Goal: Information Seeking & Learning: Learn about a topic

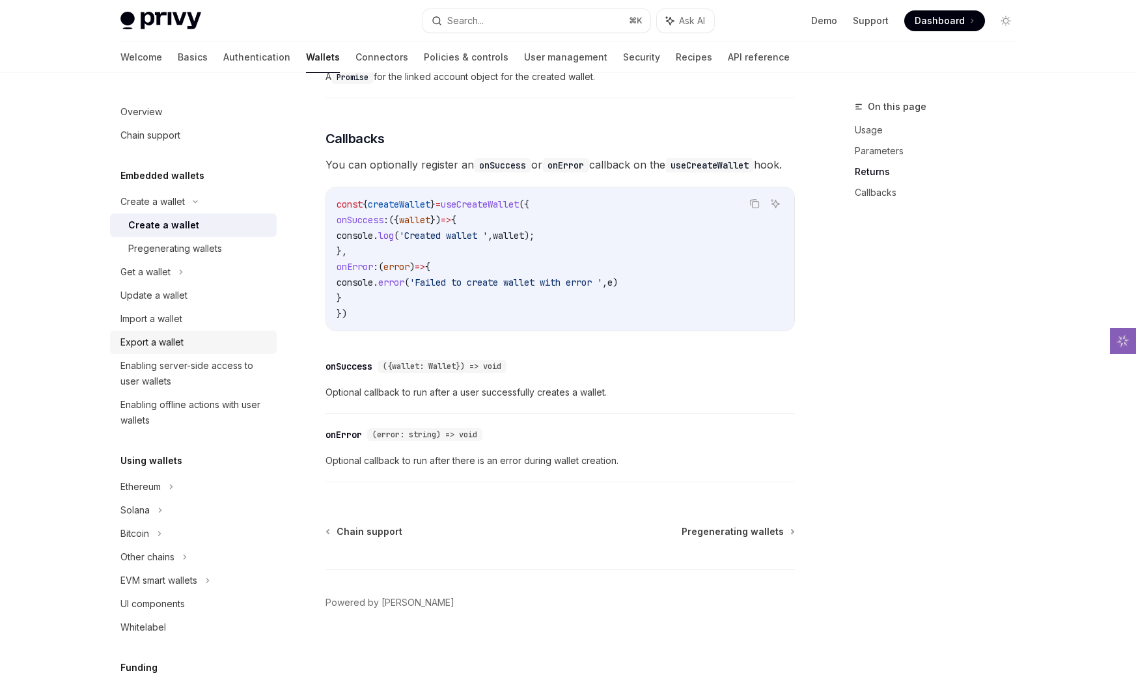
scroll to position [78, 0]
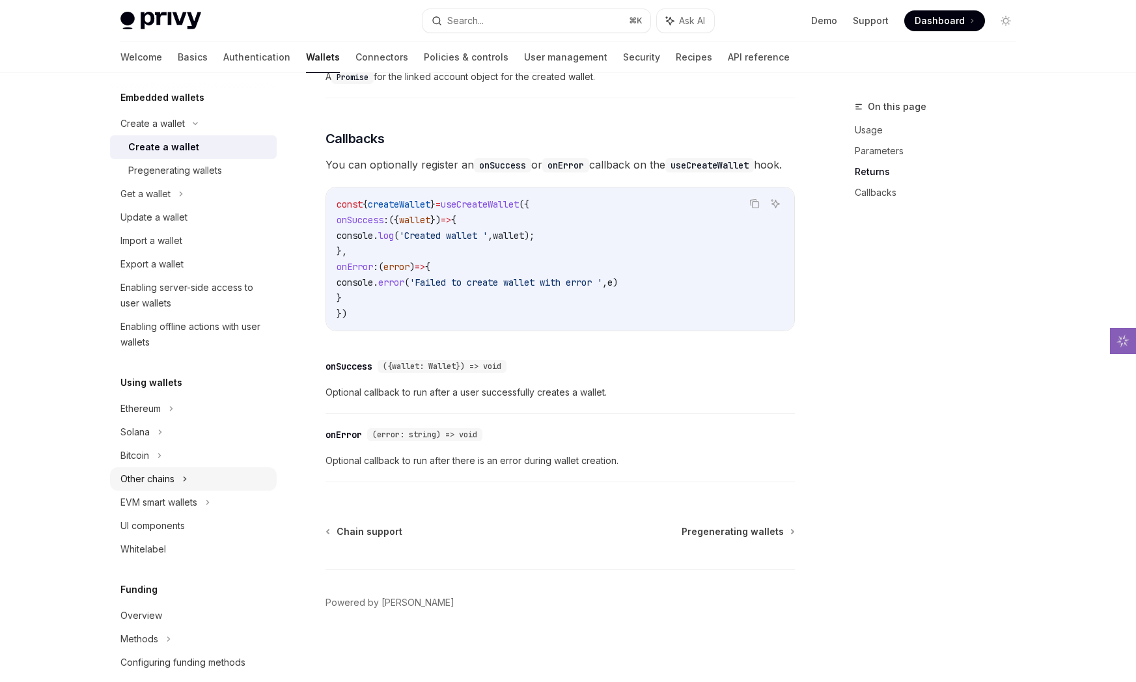
click at [180, 474] on div "Other chains" at bounding box center [193, 479] width 167 height 23
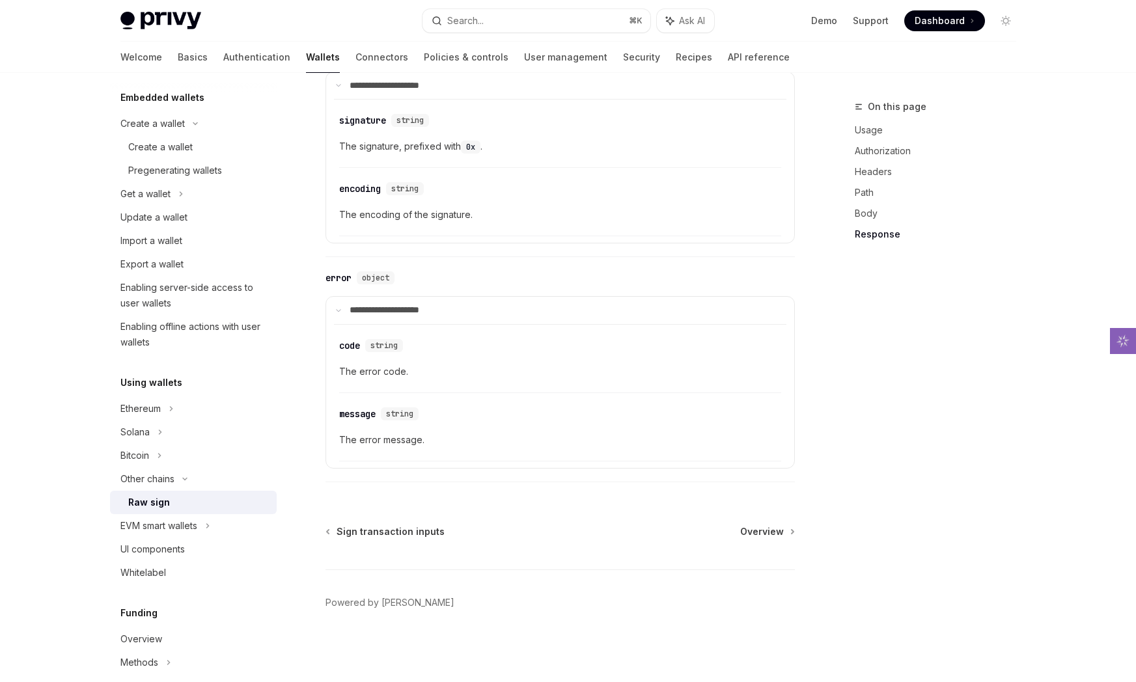
scroll to position [1489, 0]
click at [197, 522] on div "EVM smart wallets" at bounding box center [158, 526] width 77 height 16
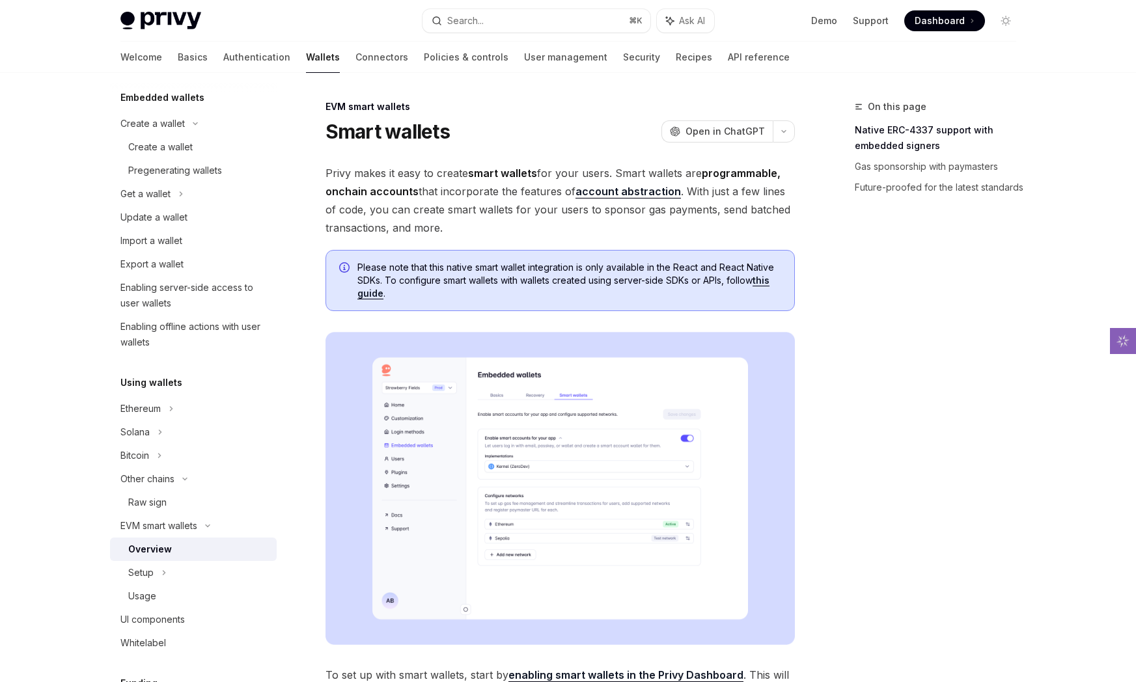
click at [614, 191] on link "account abstraction" at bounding box center [628, 192] width 105 height 14
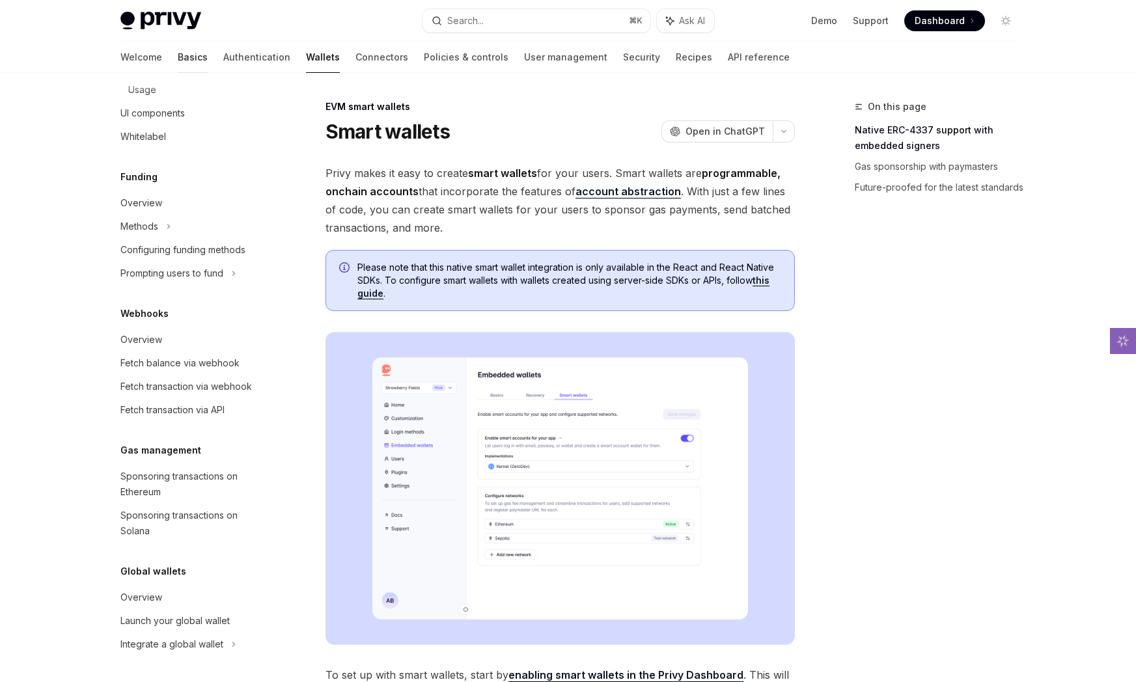
click at [178, 59] on link "Basics" at bounding box center [193, 57] width 30 height 31
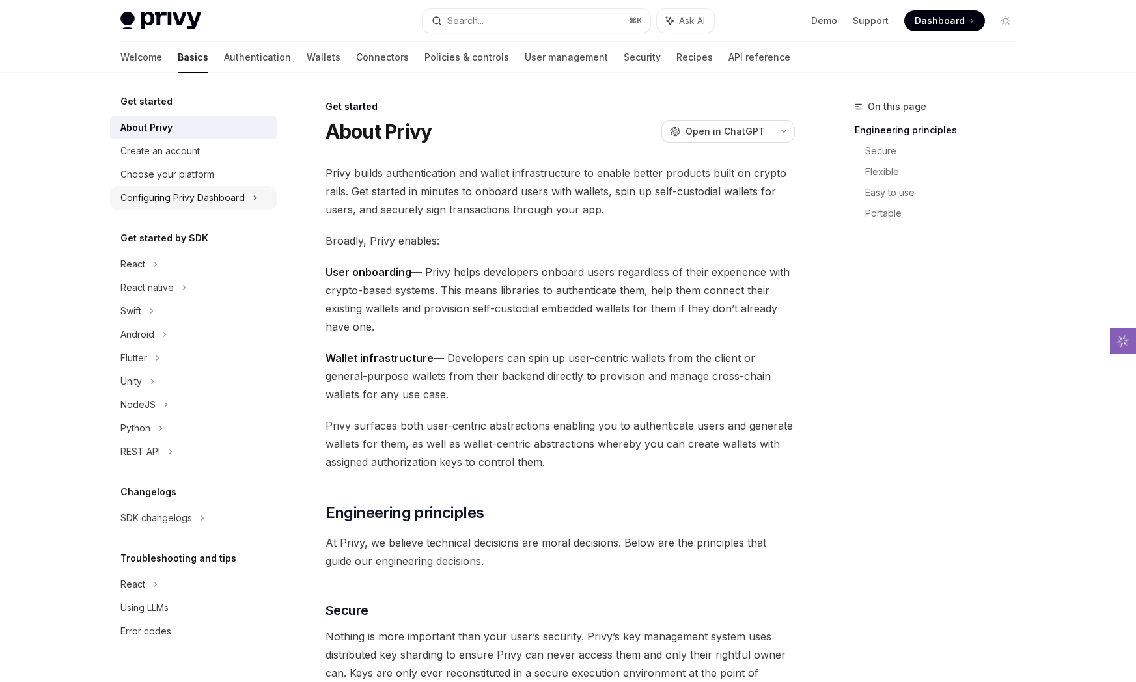
click at [236, 194] on div "Configuring Privy Dashboard" at bounding box center [182, 198] width 124 height 16
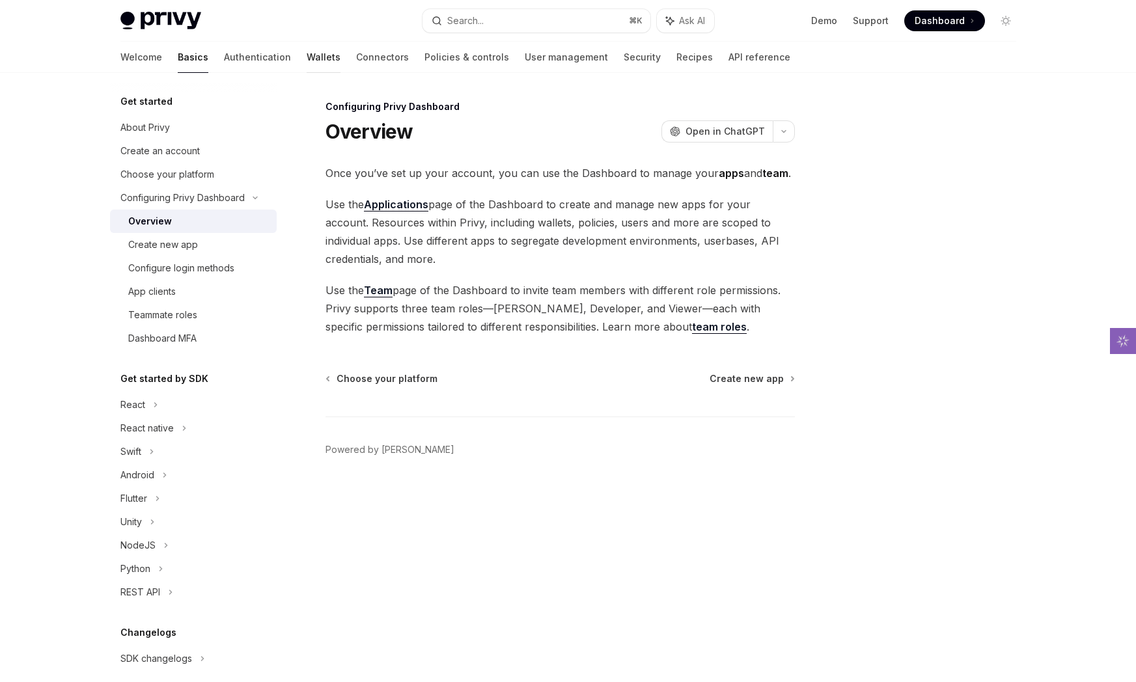
click at [307, 57] on link "Wallets" at bounding box center [324, 57] width 34 height 31
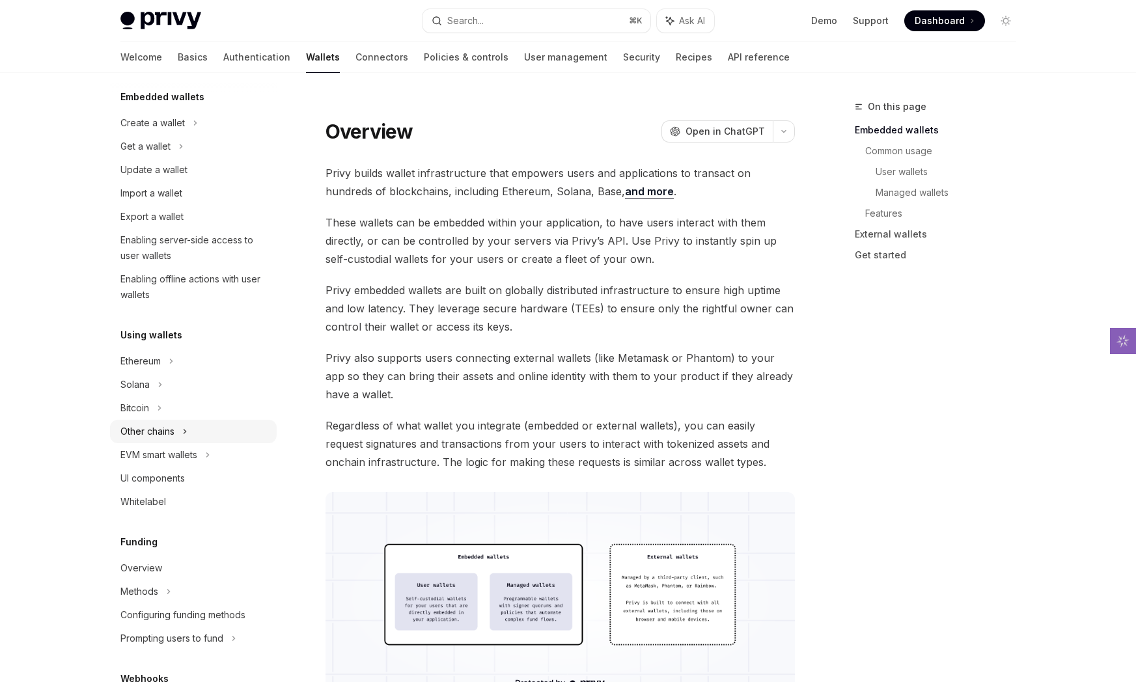
scroll to position [80, 0]
click at [218, 133] on div "Ethereum" at bounding box center [193, 121] width 167 height 23
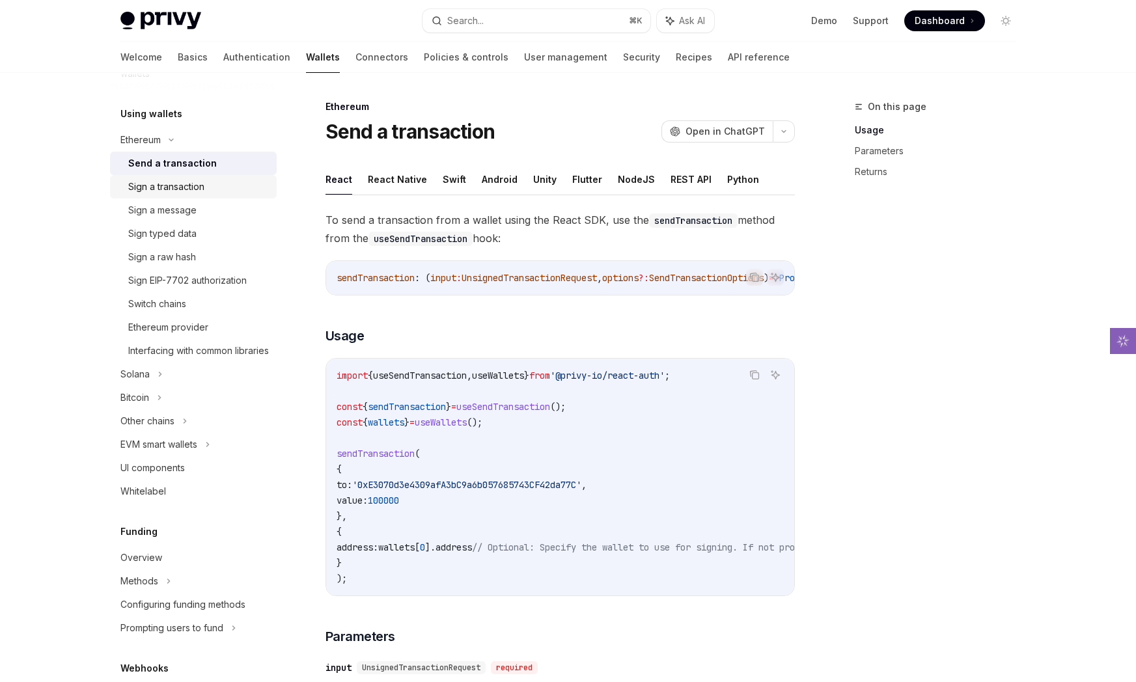
scroll to position [304, 0]
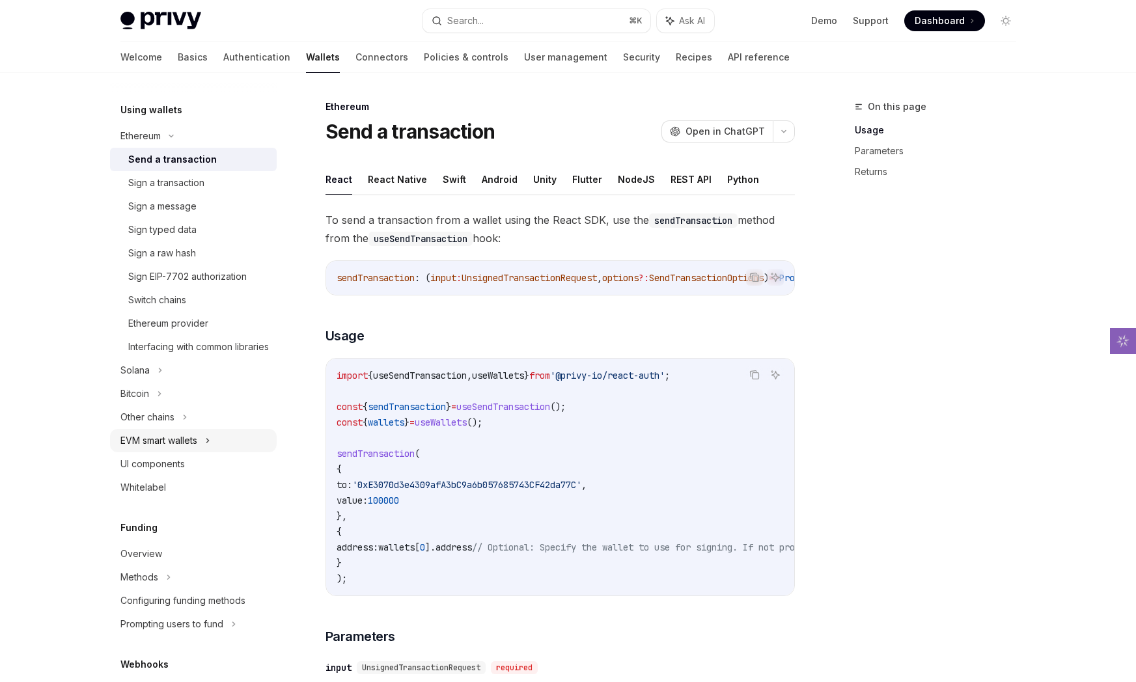
click at [229, 449] on div "EVM smart wallets" at bounding box center [193, 440] width 167 height 23
type textarea "*"
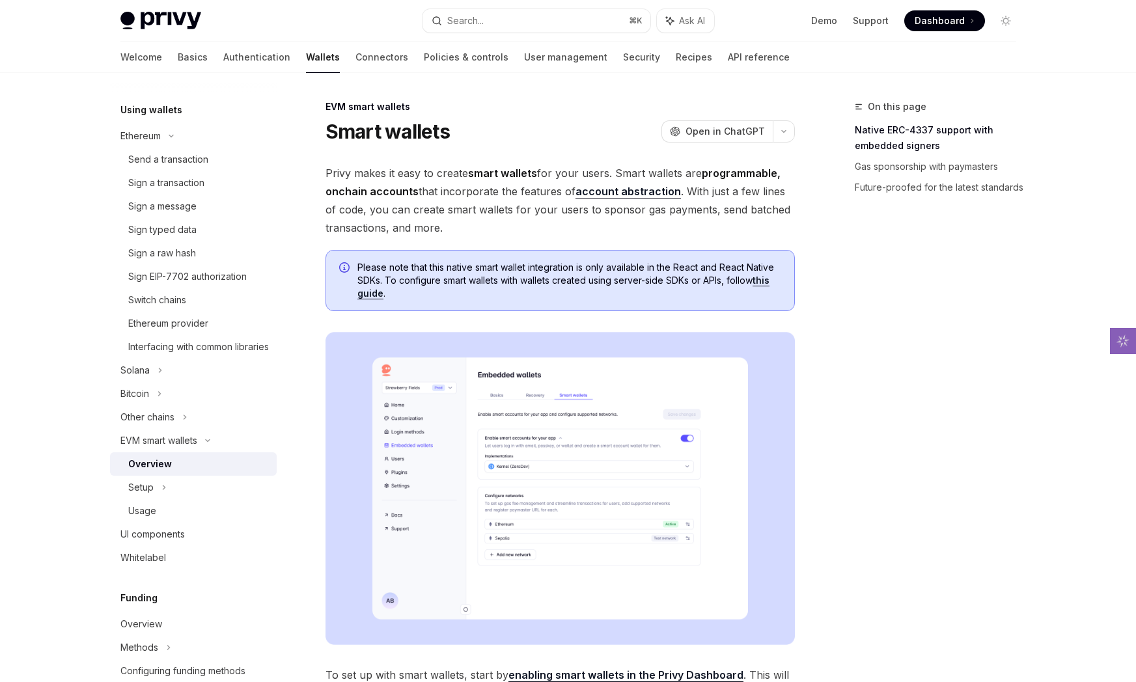
click at [452, 399] on img at bounding box center [561, 488] width 470 height 313
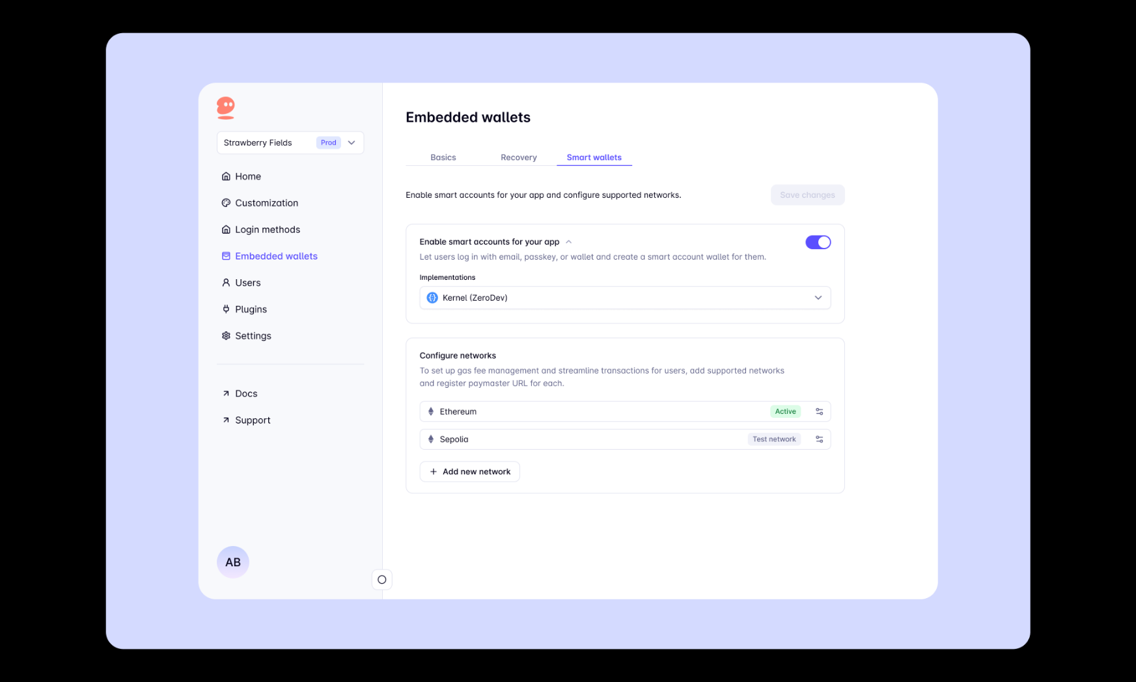
click at [635, 52] on img at bounding box center [567, 341] width 925 height 617
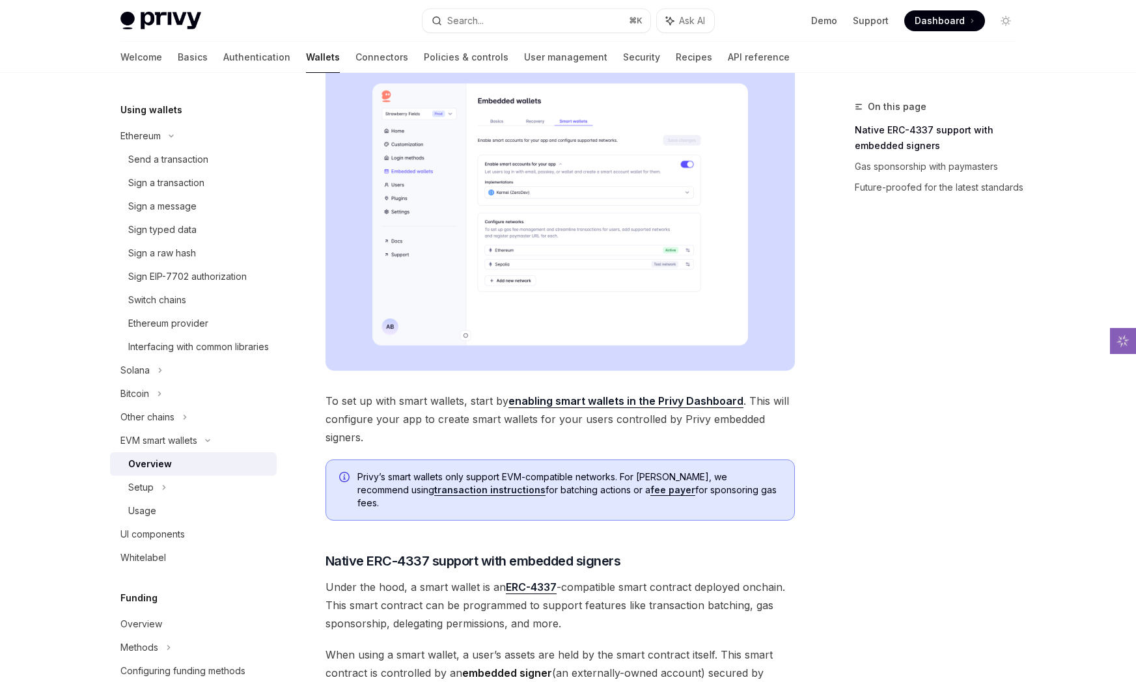
scroll to position [275, 0]
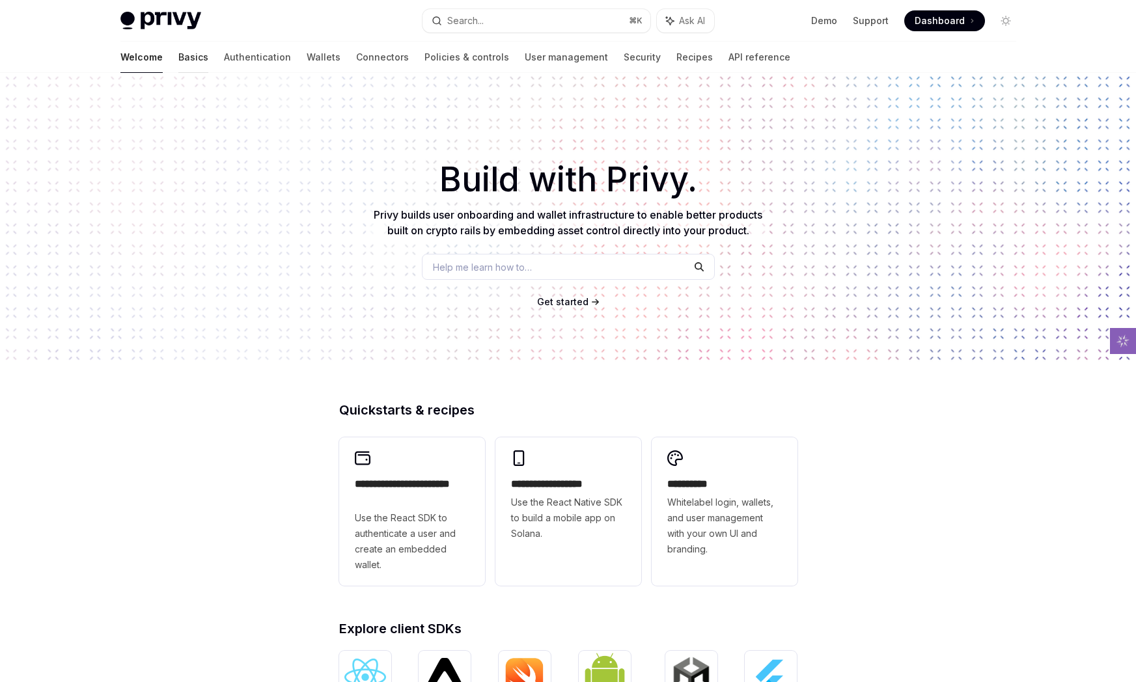
click at [178, 58] on link "Basics" at bounding box center [193, 57] width 30 height 31
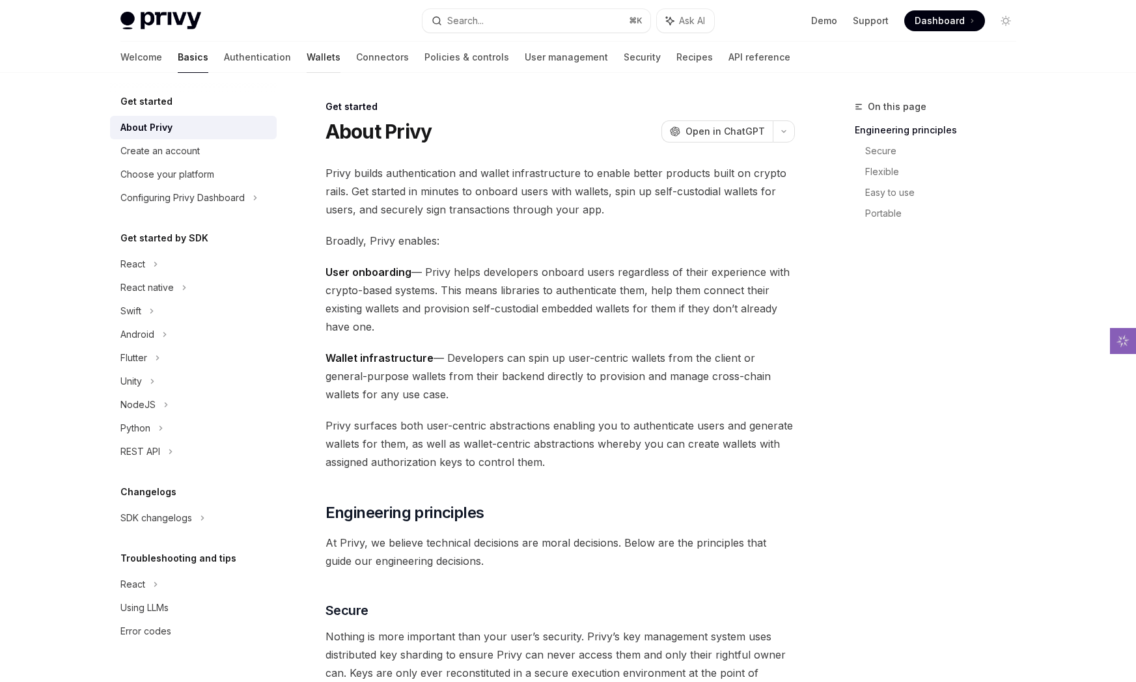
click at [307, 51] on link "Wallets" at bounding box center [324, 57] width 34 height 31
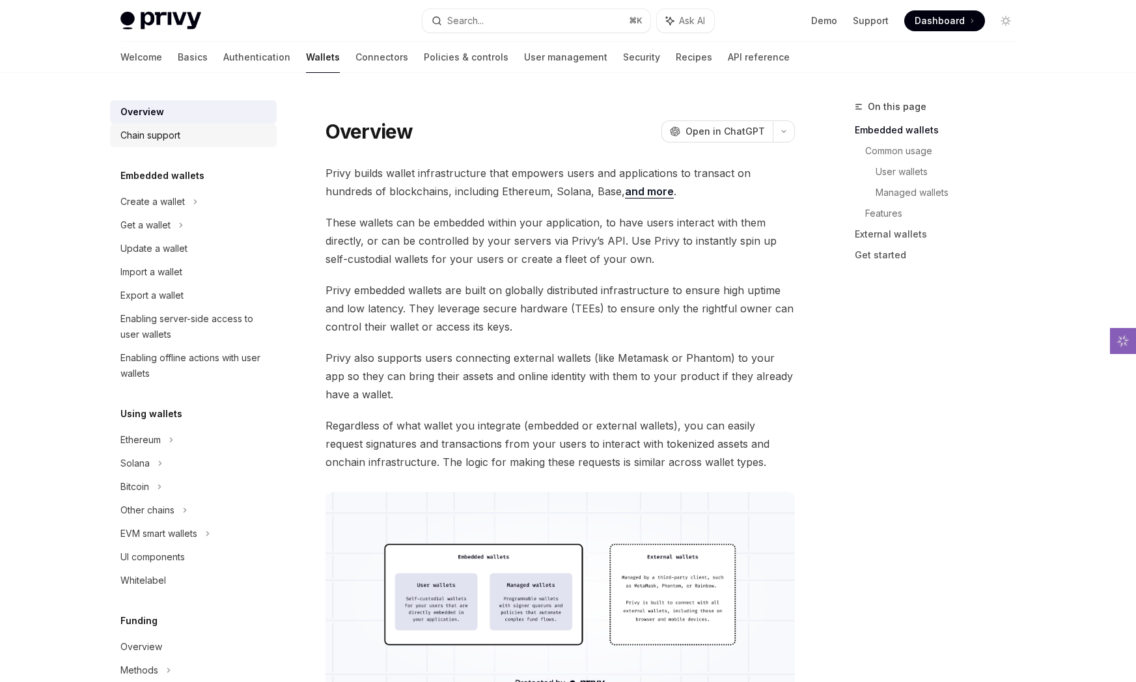
click at [212, 133] on div "Chain support" at bounding box center [194, 136] width 148 height 16
type textarea "*"
